Goal: Complete application form

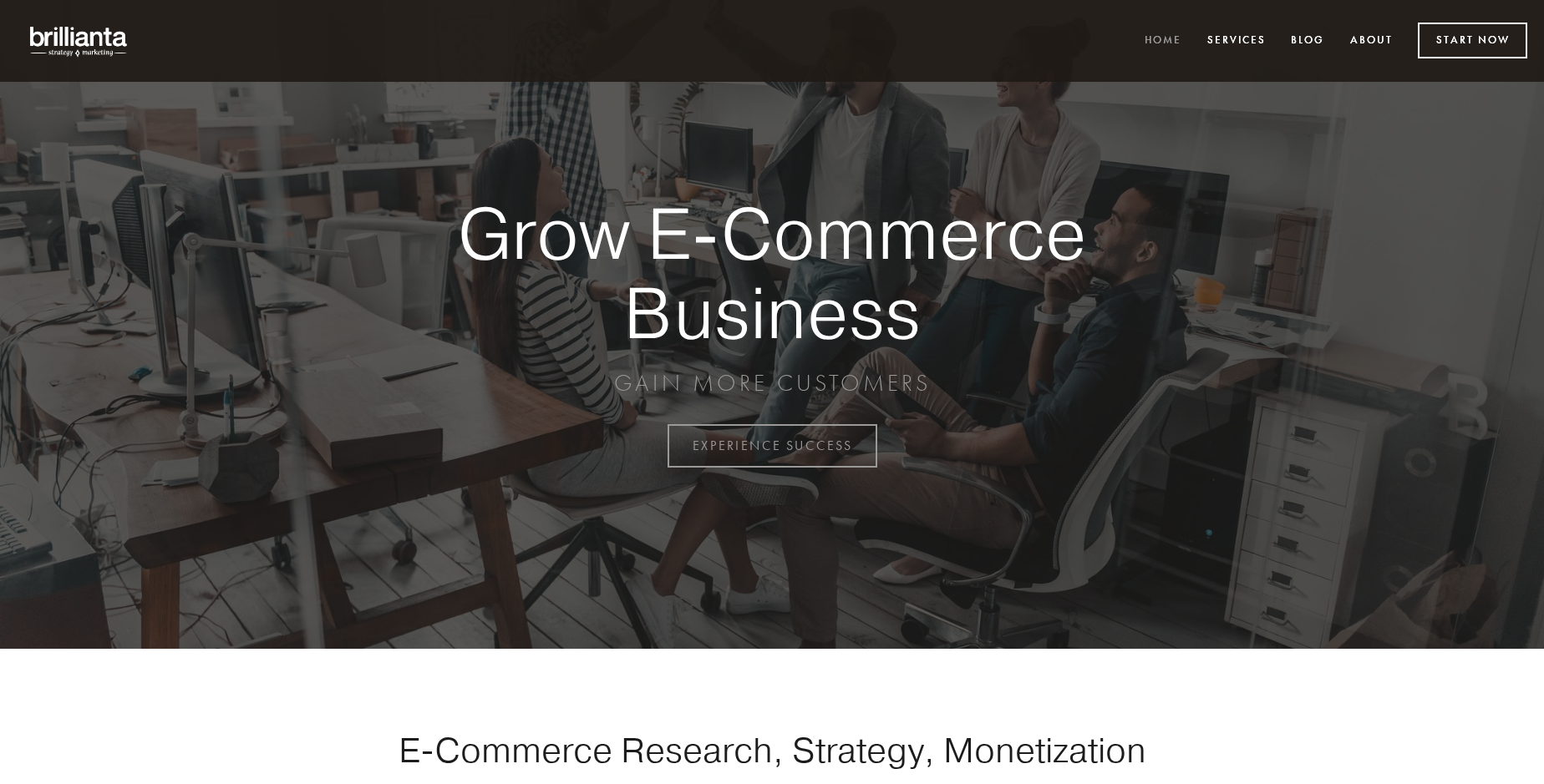
scroll to position [4377, 0]
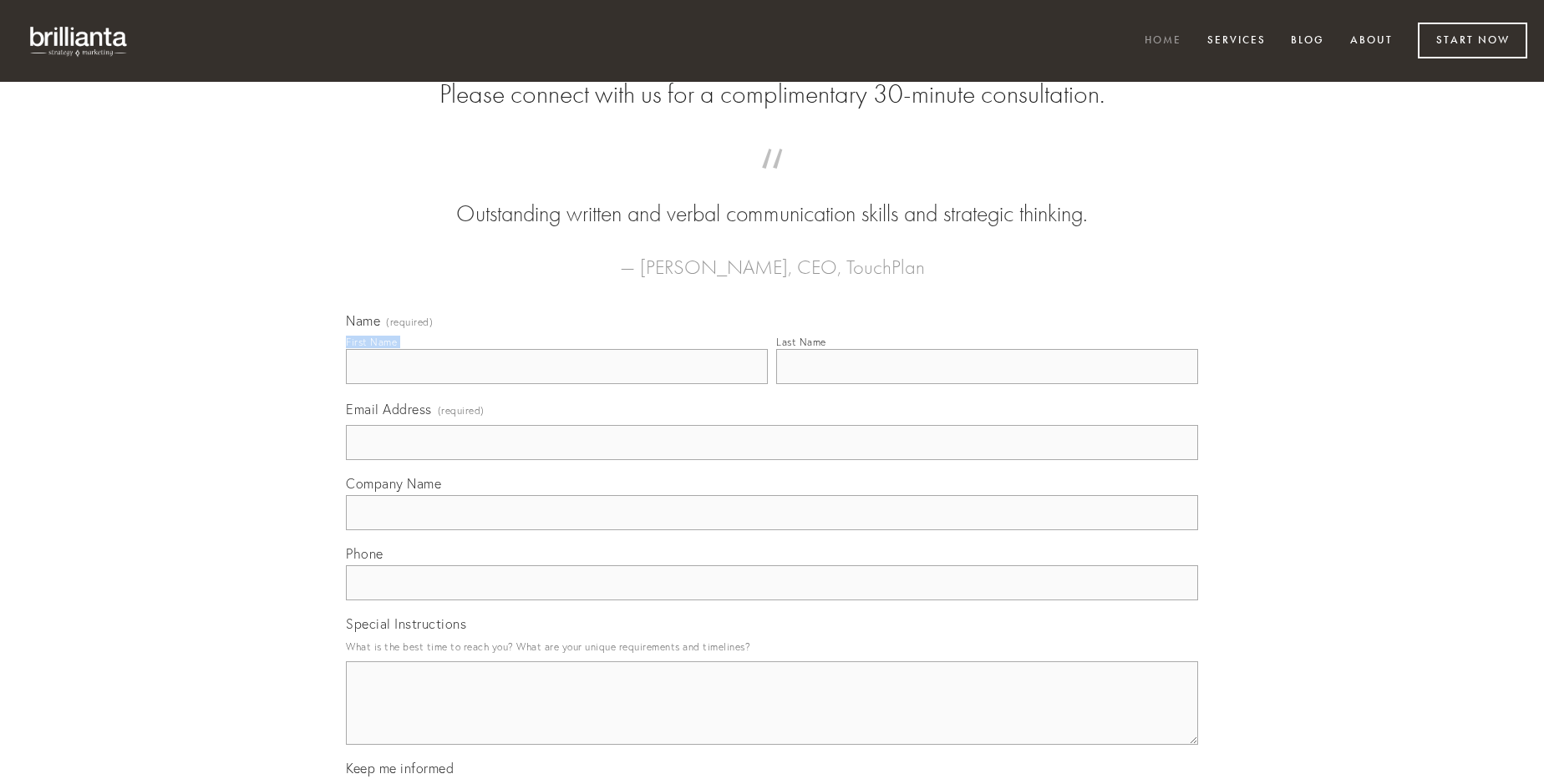
type input "[PERSON_NAME]"
click at [986, 384] on input "Last Name" at bounding box center [987, 366] width 422 height 35
type input "[PERSON_NAME]"
click at [772, 460] on input "Email Address (required)" at bounding box center [772, 442] width 852 height 35
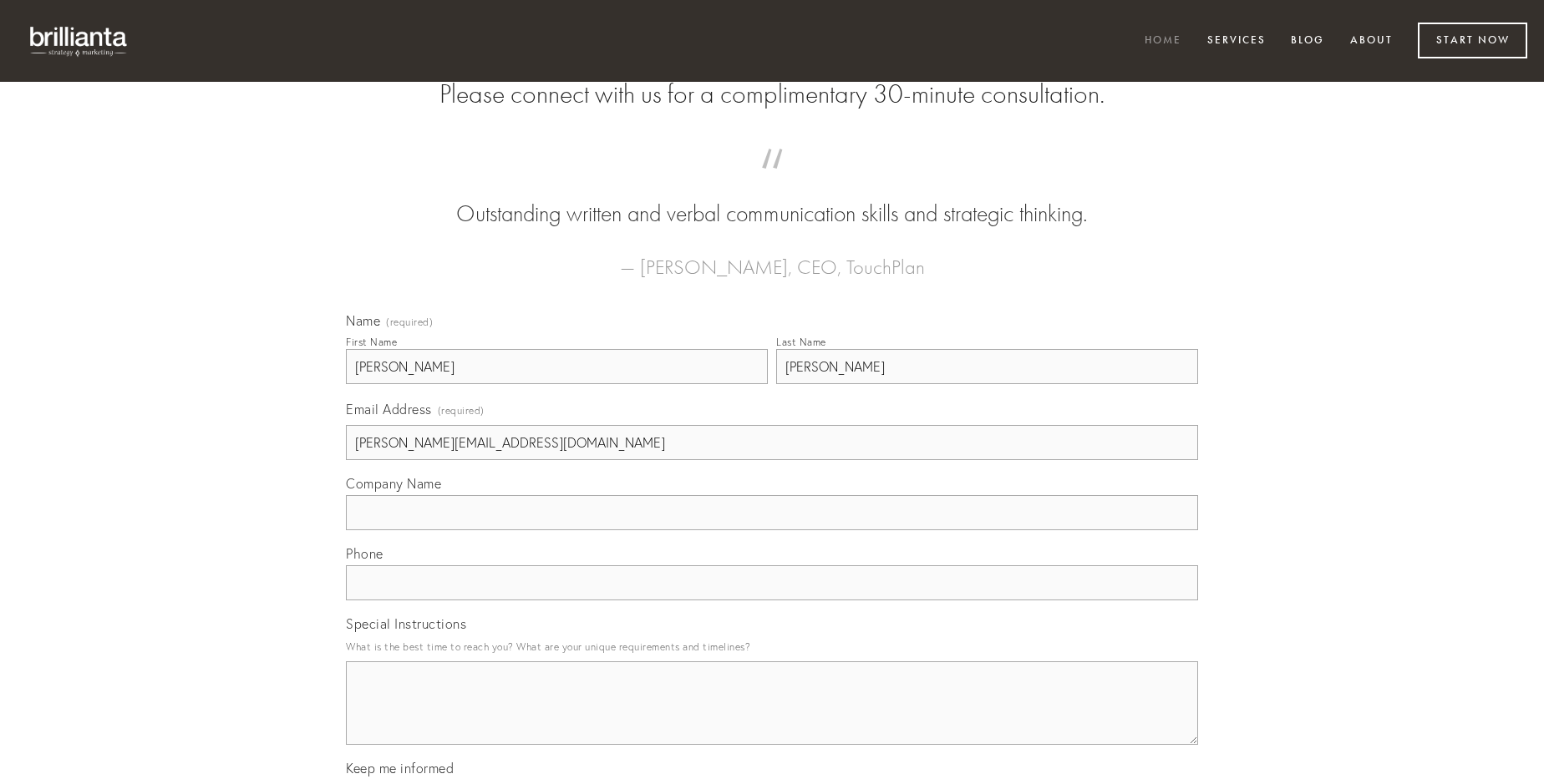
type input "[PERSON_NAME][EMAIL_ADDRESS][DOMAIN_NAME]"
click at [772, 530] on input "Company Name" at bounding box center [772, 512] width 852 height 35
type input "facilis"
click at [772, 600] on input "text" at bounding box center [772, 582] width 852 height 35
click at [772, 718] on textarea "Special Instructions" at bounding box center [772, 703] width 852 height 84
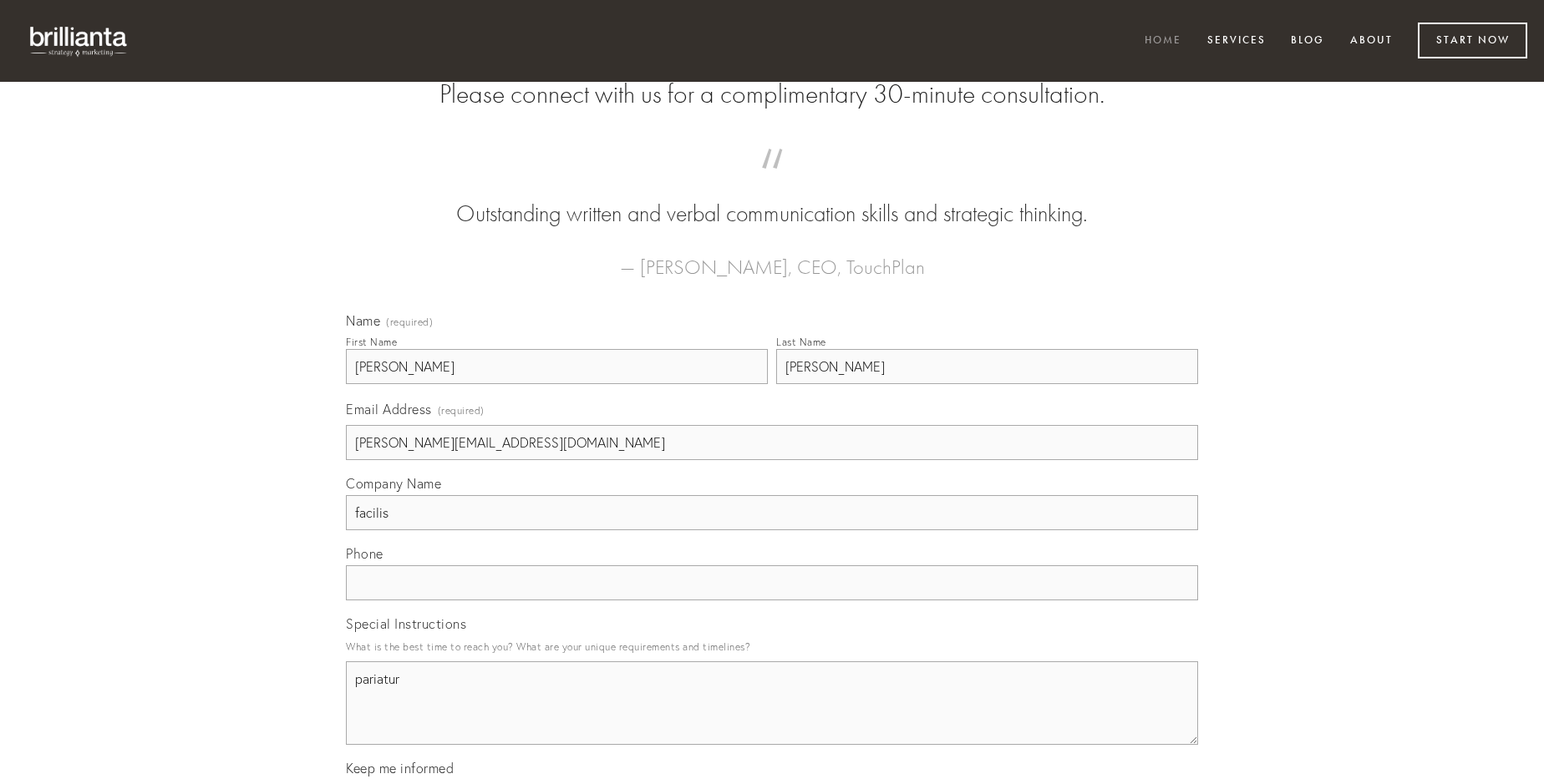
type textarea "pariatur"
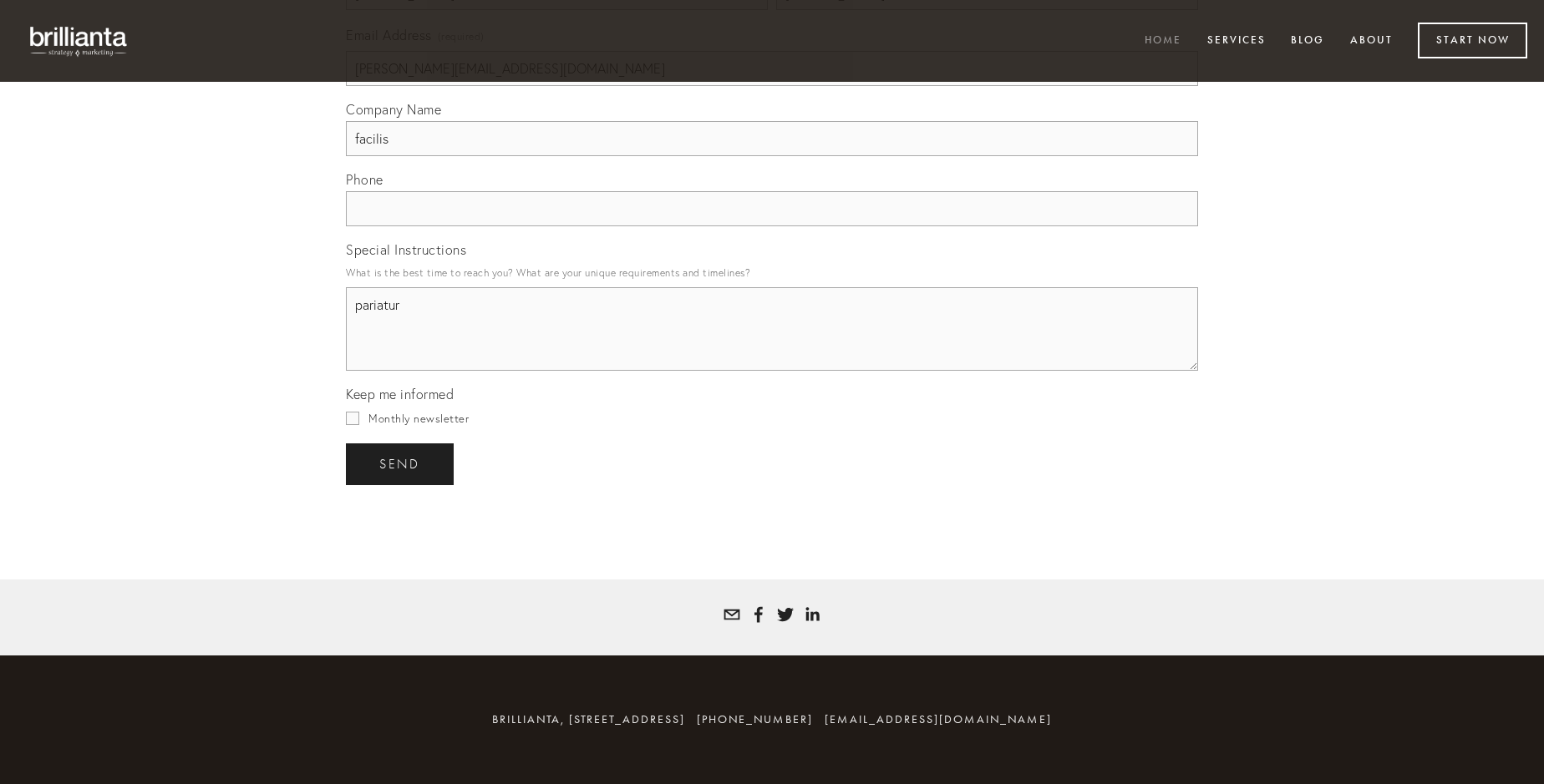
click at [401, 464] on span "send" at bounding box center [400, 464] width 41 height 15
